Goal: Task Accomplishment & Management: Complete application form

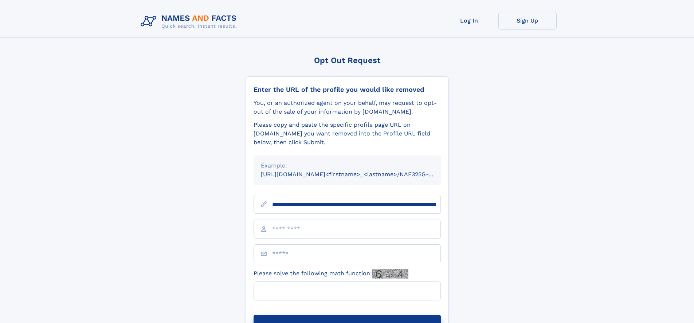
type input "**********"
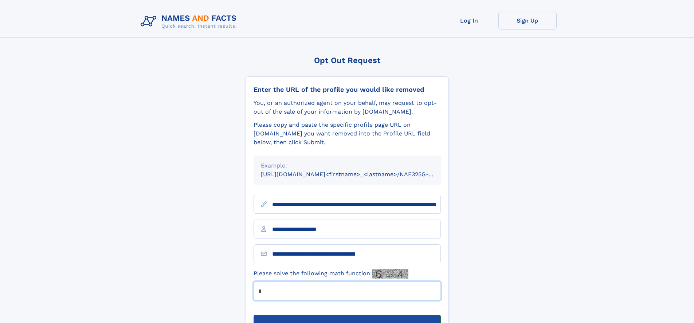
type input "*"
click at [347, 315] on button "Submit Opt Out Request" at bounding box center [346, 326] width 187 height 23
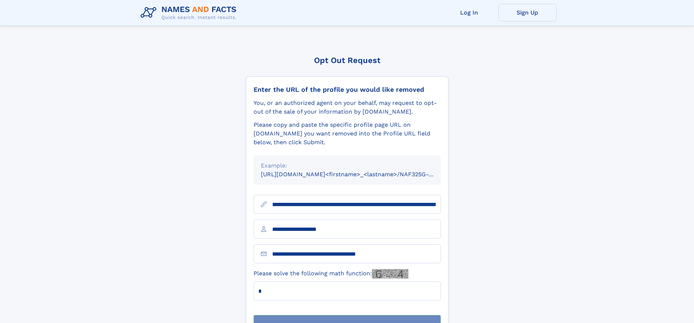
scroll to position [23, 0]
